Goal: Task Accomplishment & Management: Manage account settings

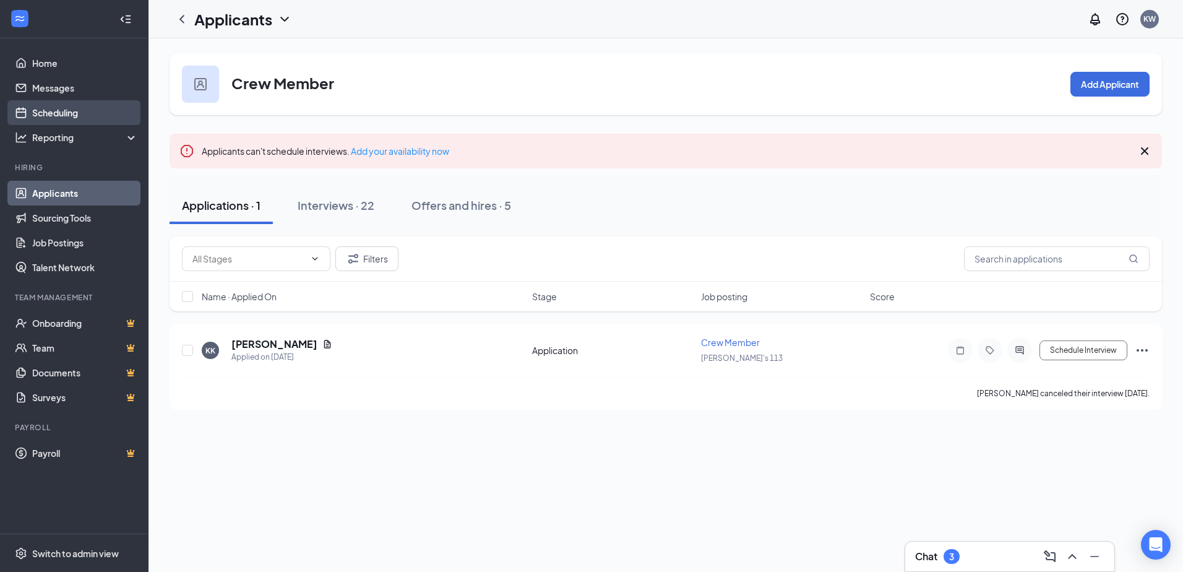
click at [82, 109] on link "Scheduling" at bounding box center [85, 112] width 106 height 25
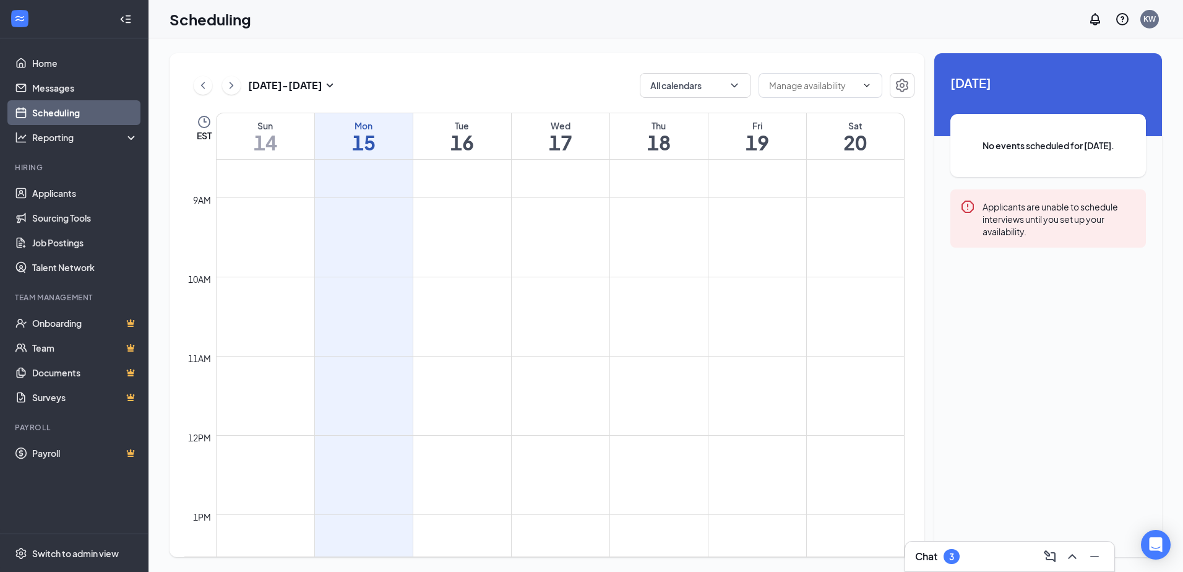
scroll to position [866, 0]
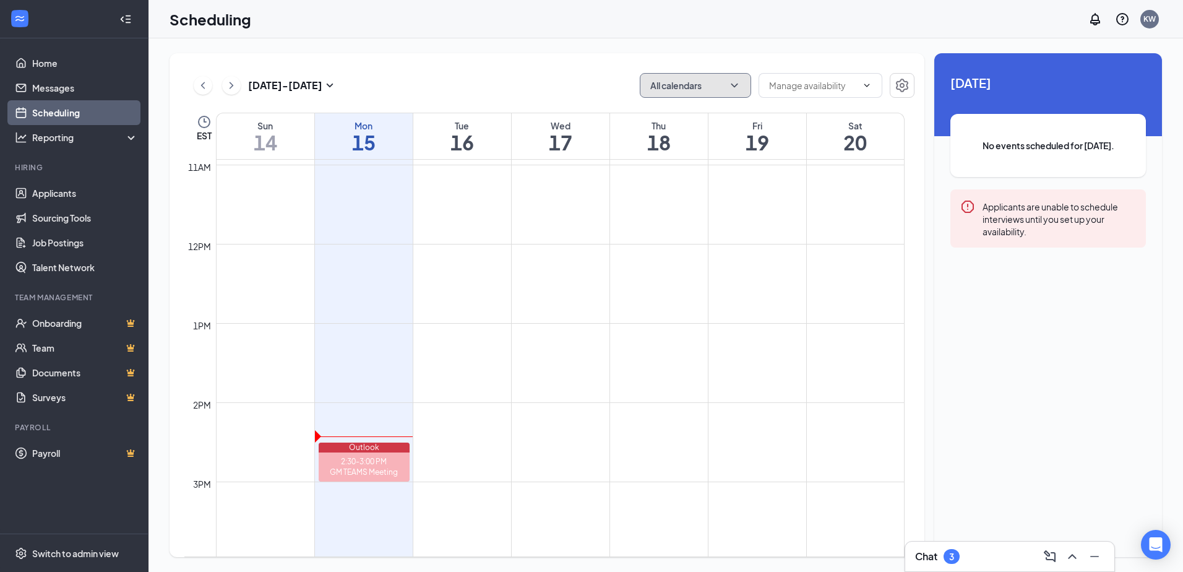
click at [721, 88] on button "All calendars" at bounding box center [695, 85] width 111 height 25
click at [620, 87] on div "[DATE] - [DATE] All calendars" at bounding box center [549, 85] width 730 height 25
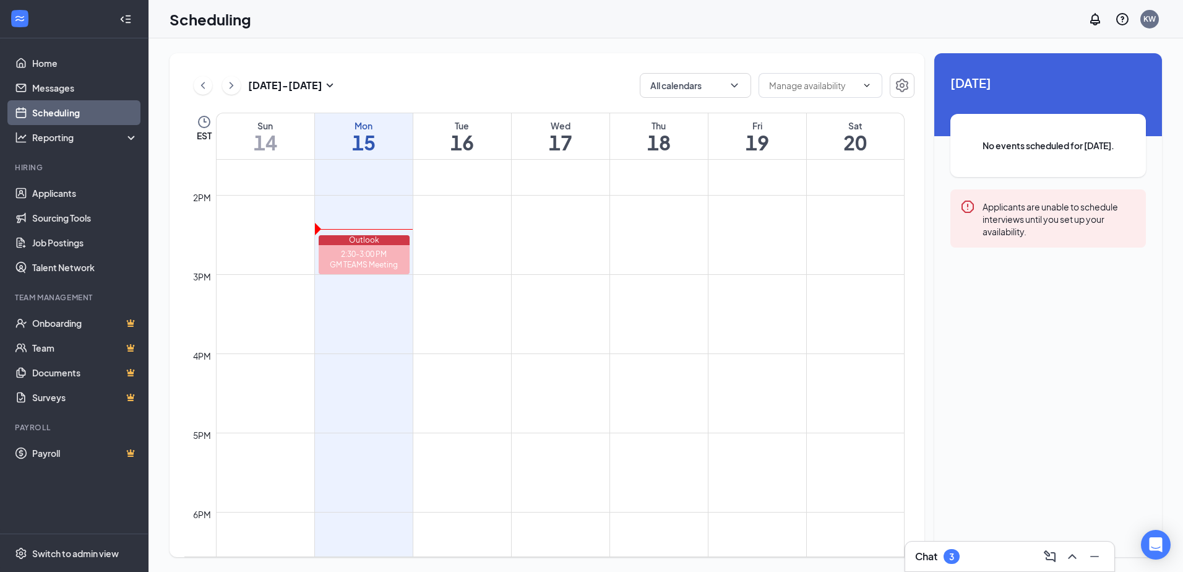
scroll to position [1113, 0]
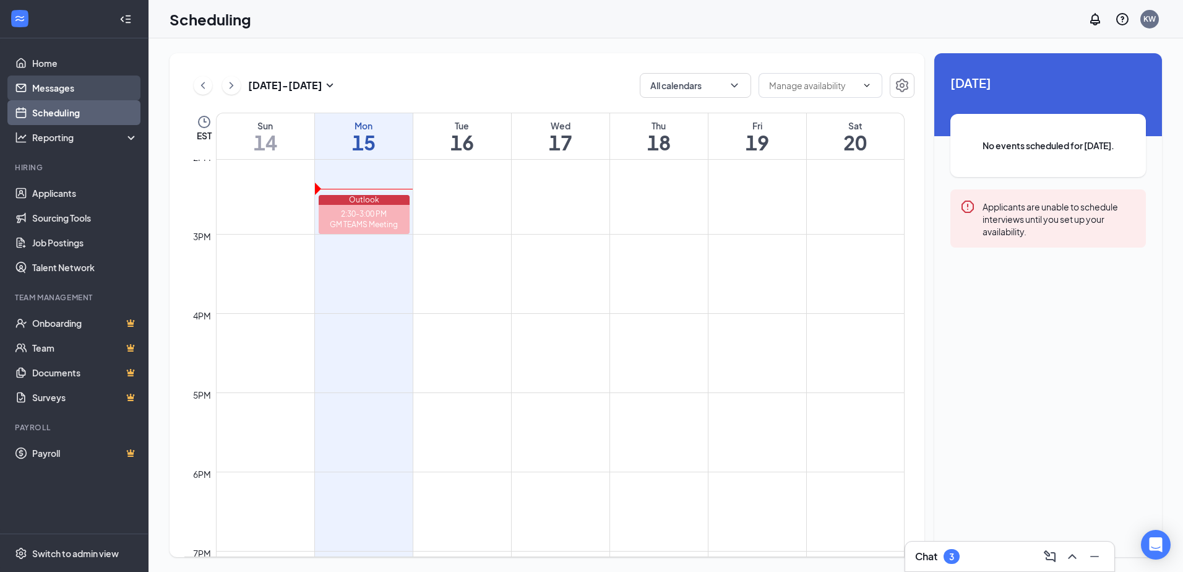
click at [64, 83] on link "Messages" at bounding box center [85, 87] width 106 height 25
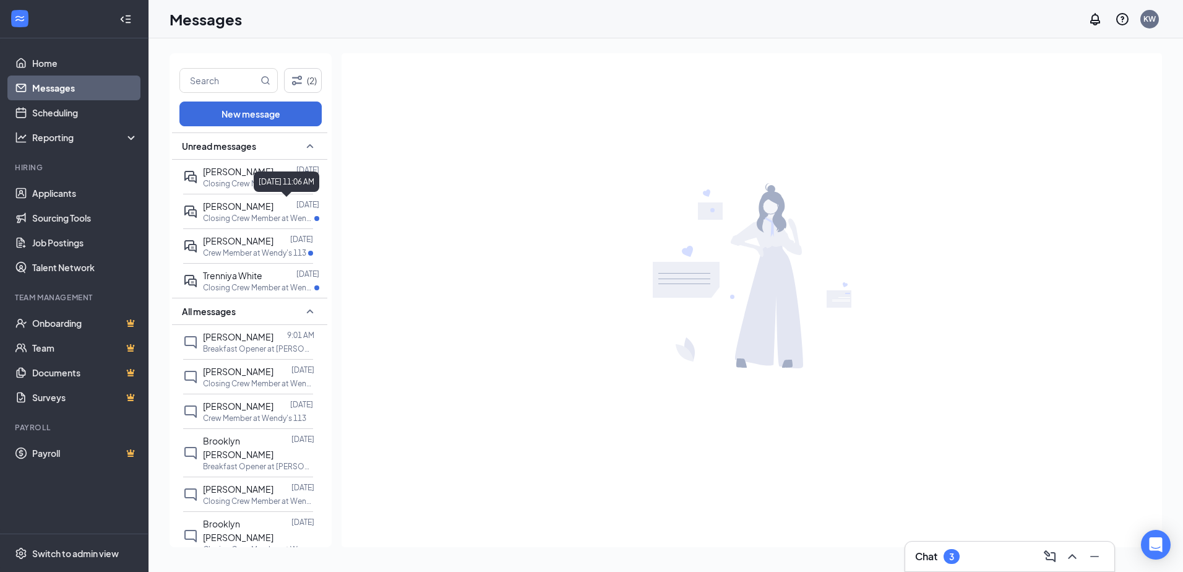
click at [276, 187] on div "[DATE] 11:06 AM" at bounding box center [287, 181] width 66 height 20
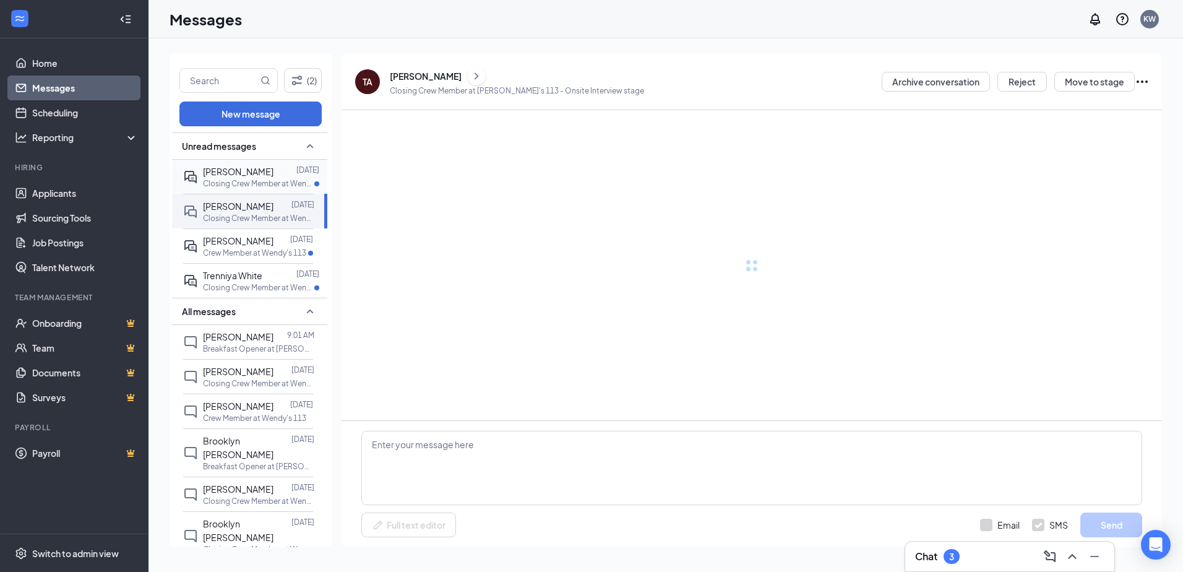
click at [231, 174] on span "[PERSON_NAME]" at bounding box center [238, 171] width 71 height 11
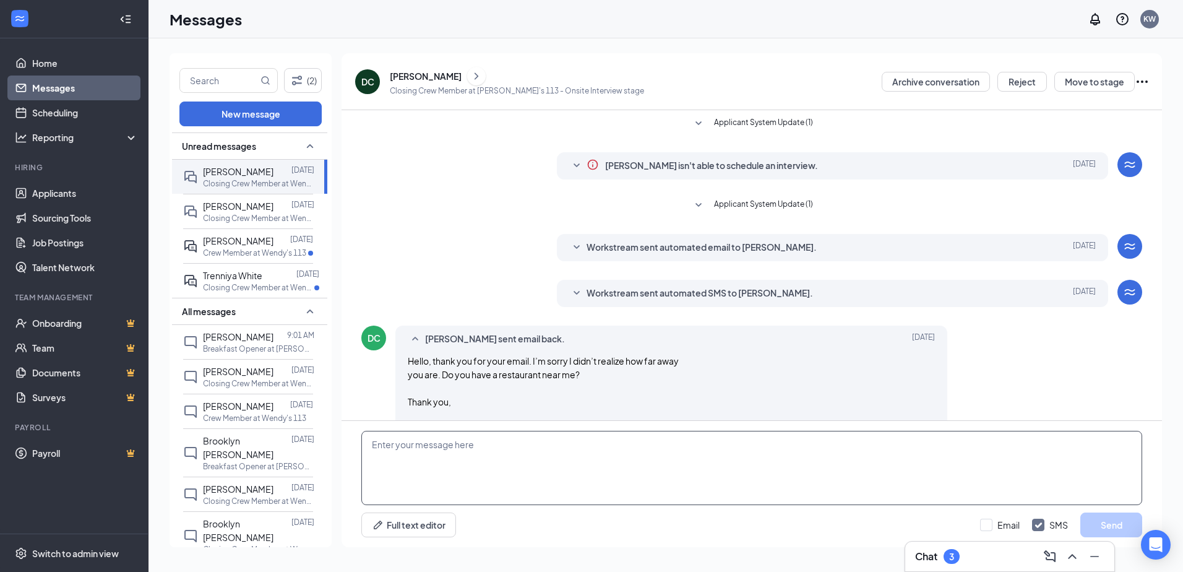
scroll to position [34, 0]
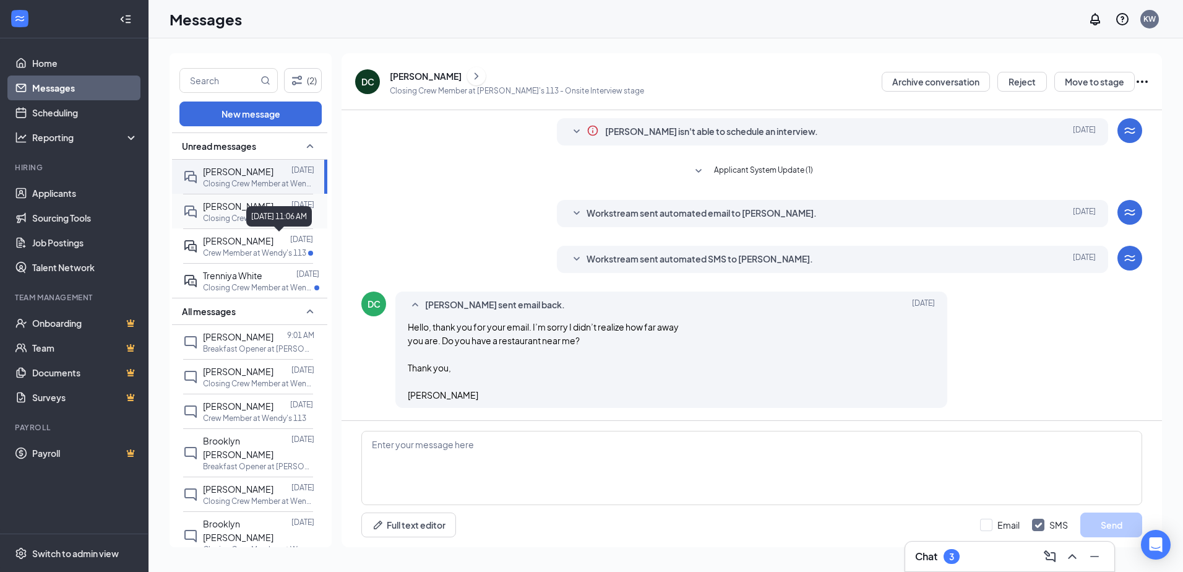
click at [251, 204] on span "[PERSON_NAME]" at bounding box center [238, 205] width 71 height 11
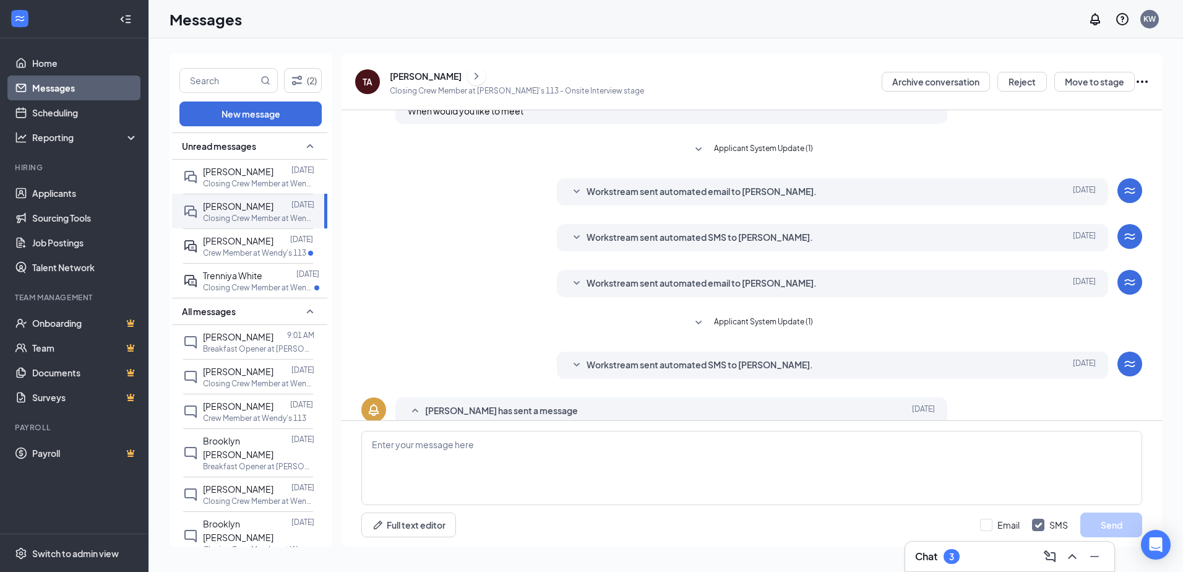
scroll to position [210, 0]
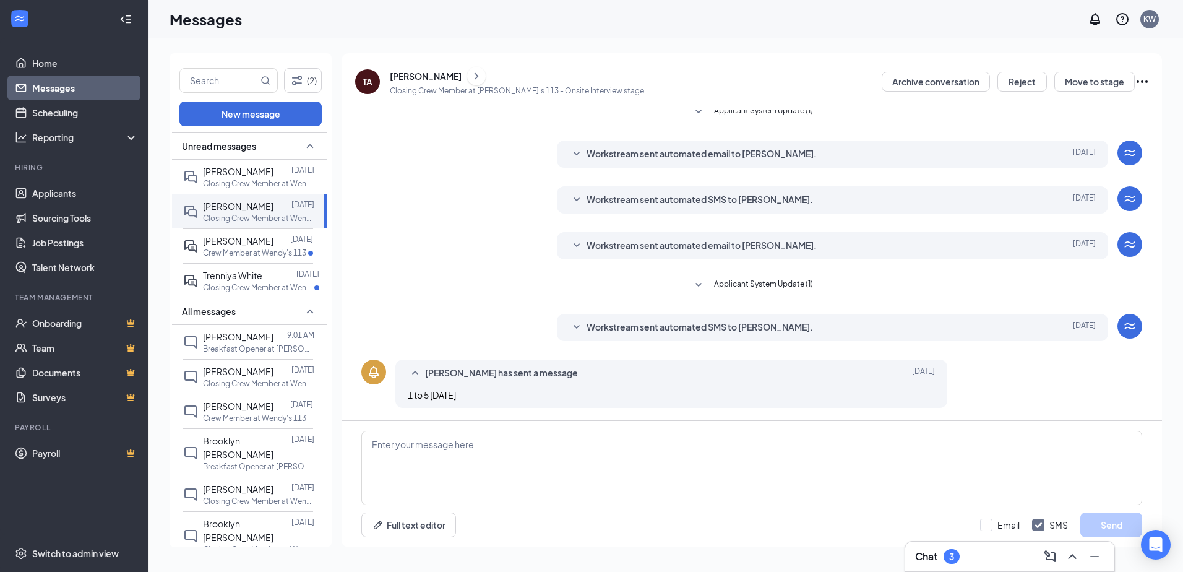
click at [641, 323] on span "Workstream sent automated SMS to [PERSON_NAME]." at bounding box center [699, 327] width 226 height 15
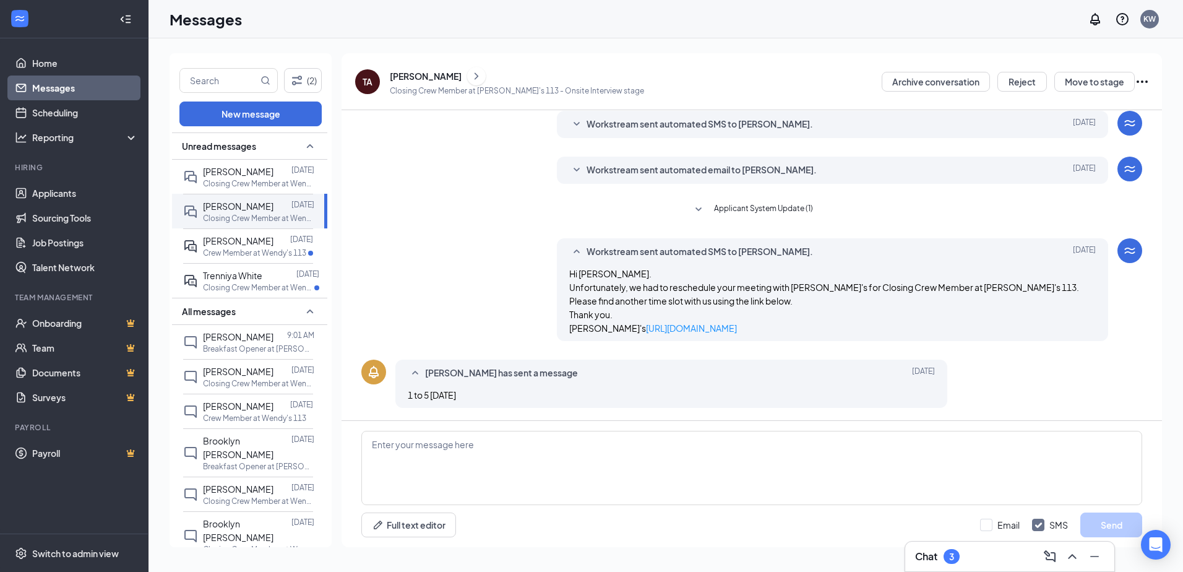
scroll to position [299, 0]
click at [238, 242] on span "[PERSON_NAME]" at bounding box center [238, 240] width 71 height 11
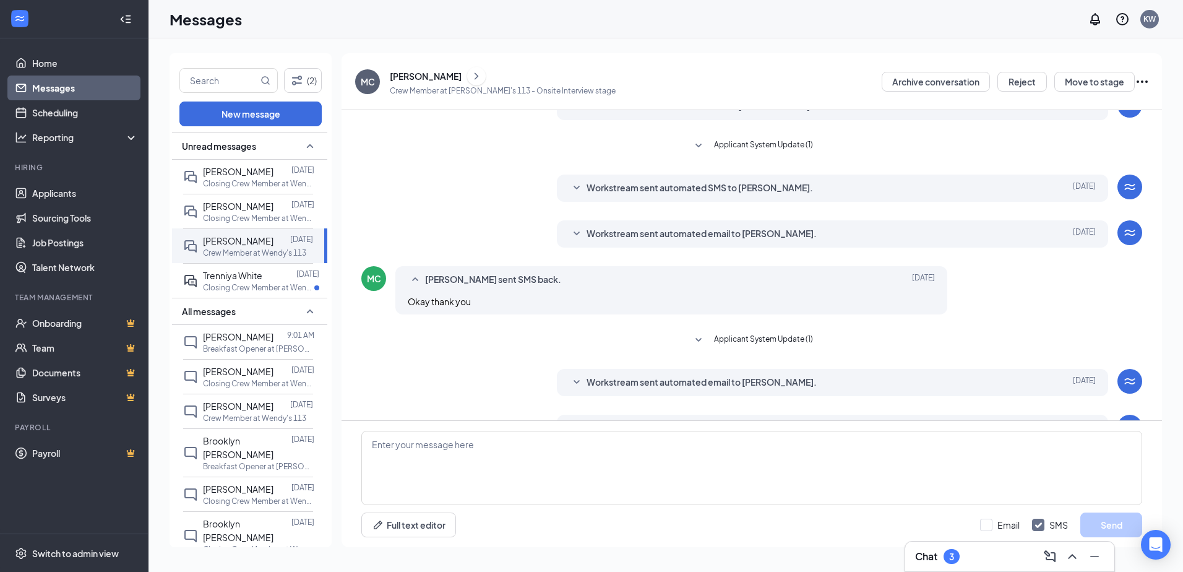
scroll to position [231, 0]
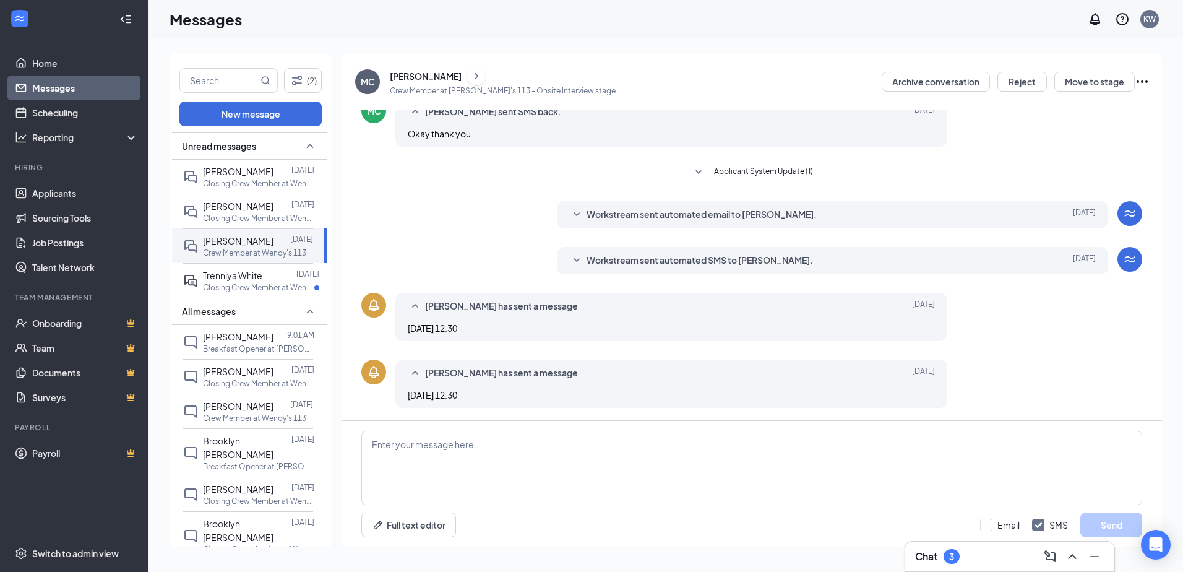
click at [628, 262] on span "Workstream sent automated SMS to [PERSON_NAME]." at bounding box center [699, 260] width 226 height 15
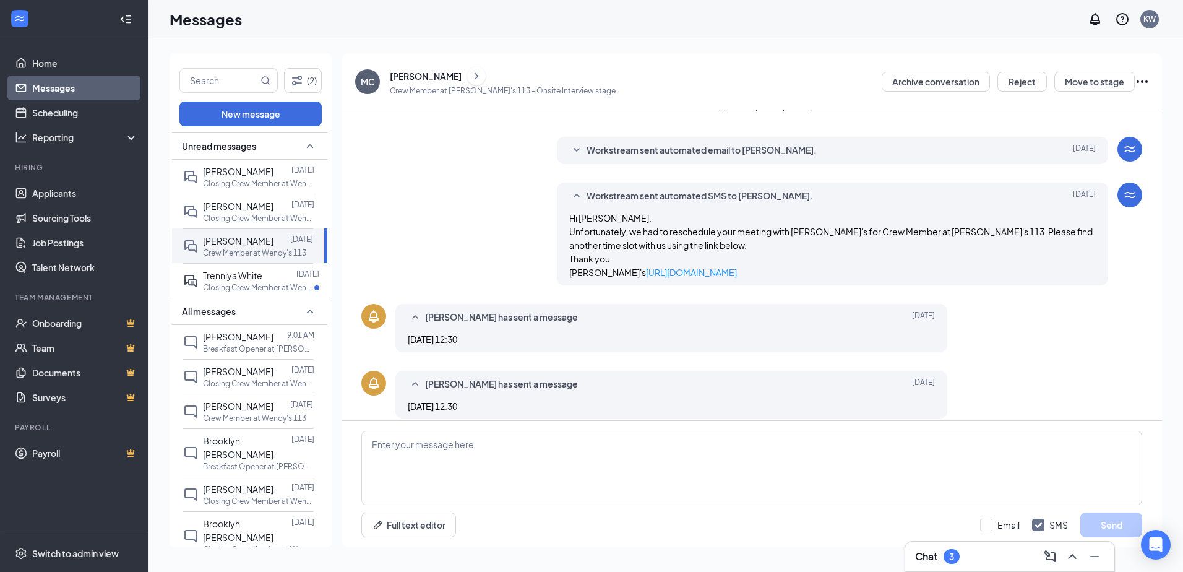
scroll to position [320, 0]
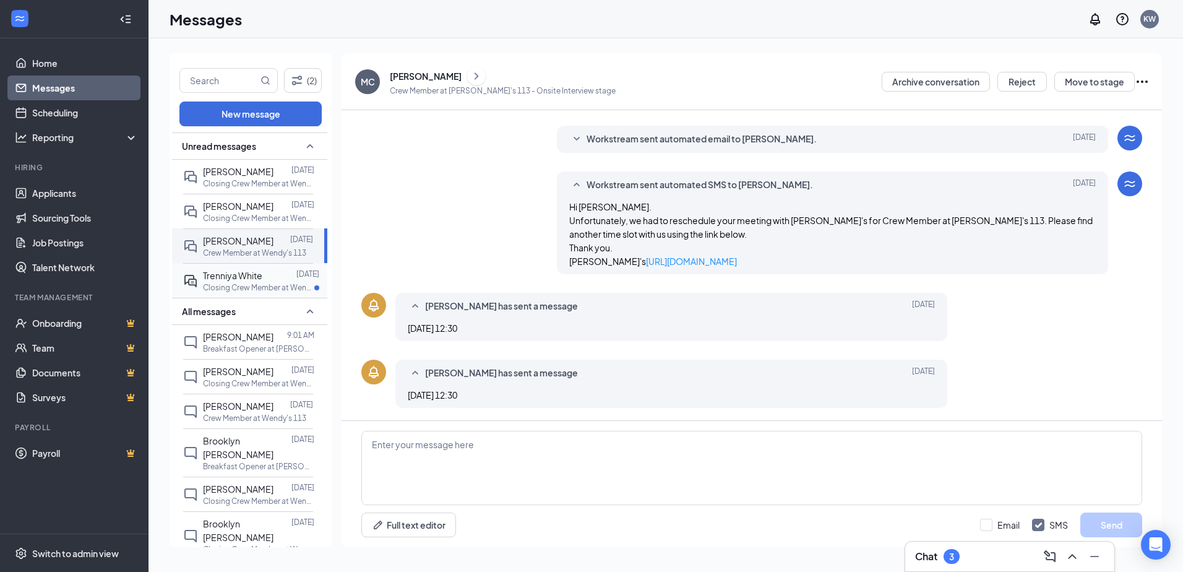
click at [278, 289] on p "Closing Crew Member at Wendy's 113" at bounding box center [258, 287] width 111 height 11
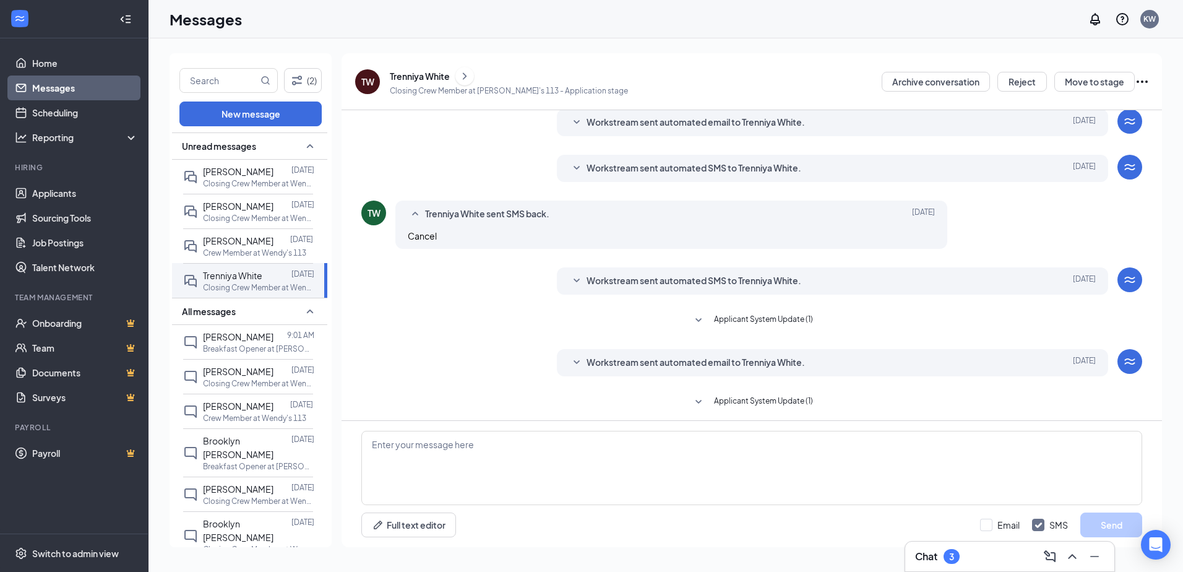
scroll to position [179, 0]
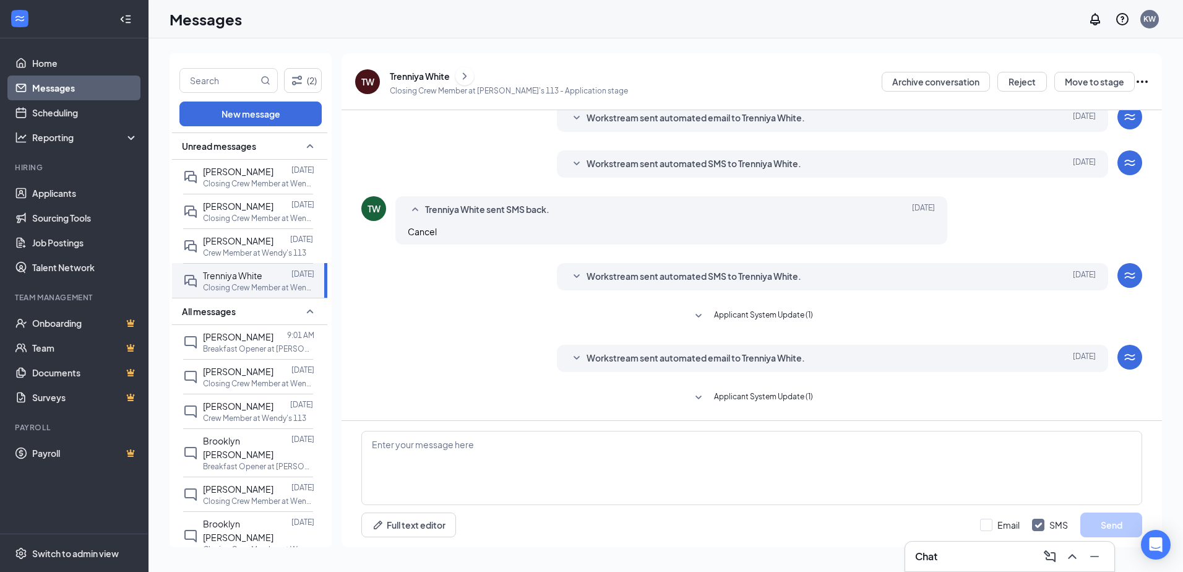
click at [644, 351] on span "Workstream sent automated email to Trenniya White." at bounding box center [695, 358] width 218 height 15
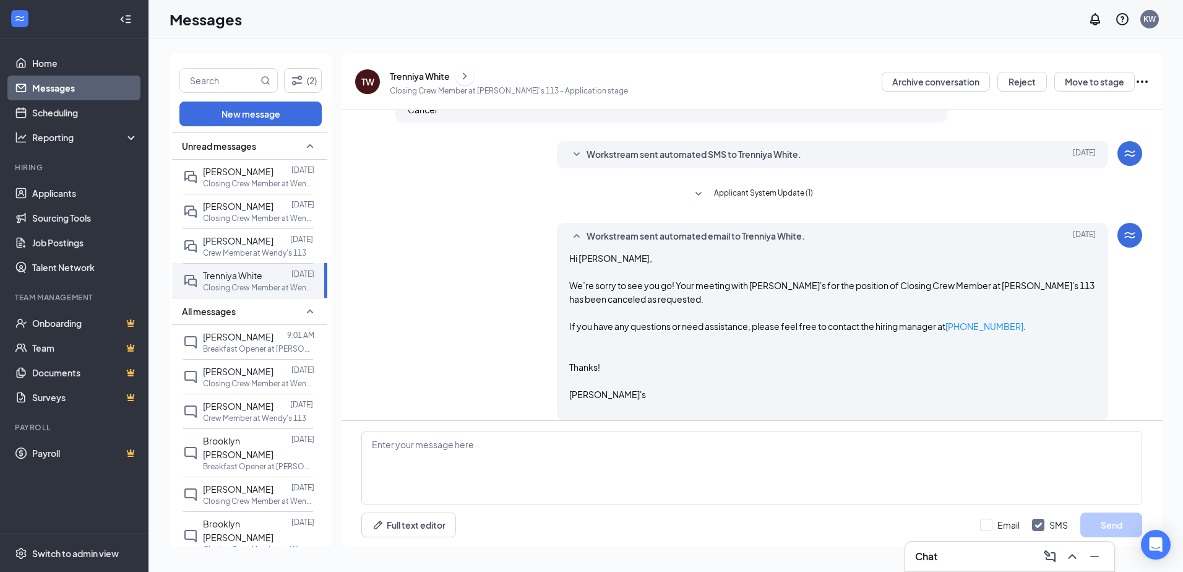
scroll to position [302, 0]
click at [263, 366] on span "[PERSON_NAME]" at bounding box center [238, 371] width 71 height 11
